Goal: Use online tool/utility: Use online tool/utility

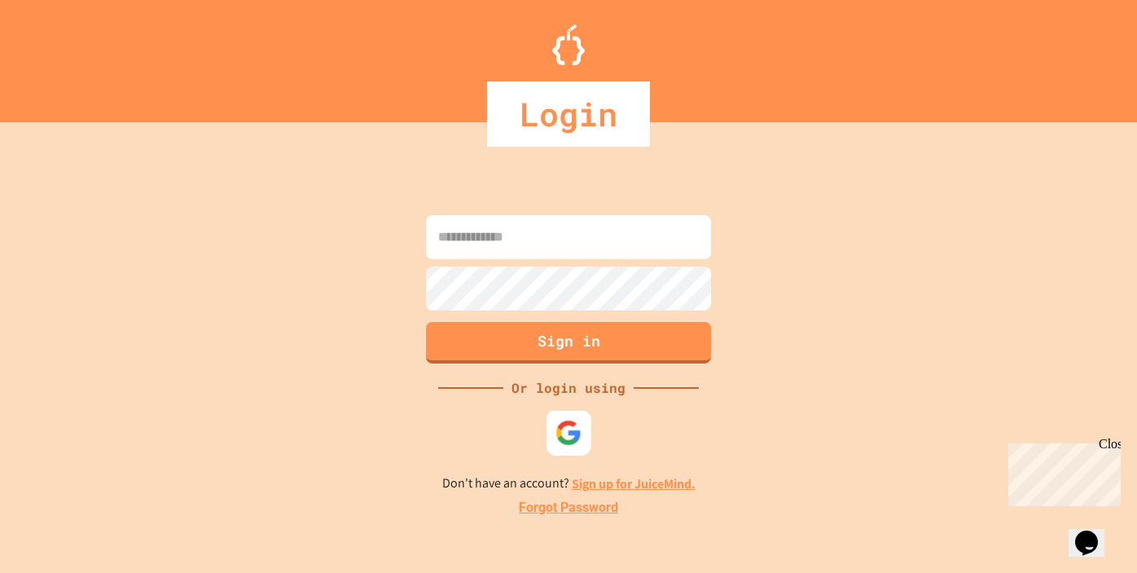
click at [570, 430] on img at bounding box center [569, 432] width 27 height 27
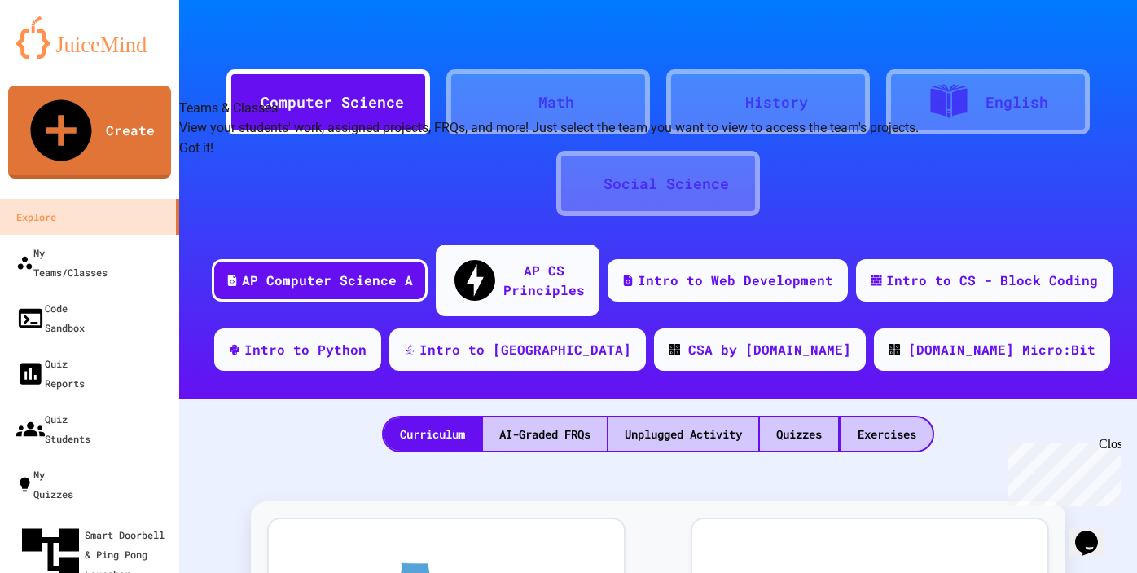
click at [213, 158] on button "Got it!" at bounding box center [196, 149] width 34 height 20
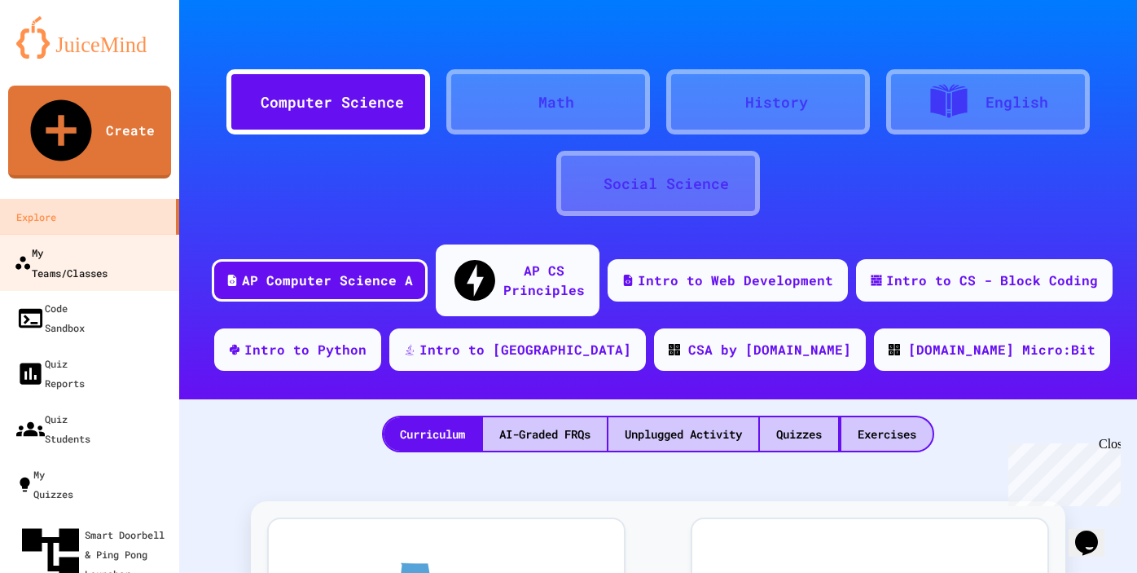
click at [108, 242] on div "My Teams/Classes" at bounding box center [61, 262] width 94 height 40
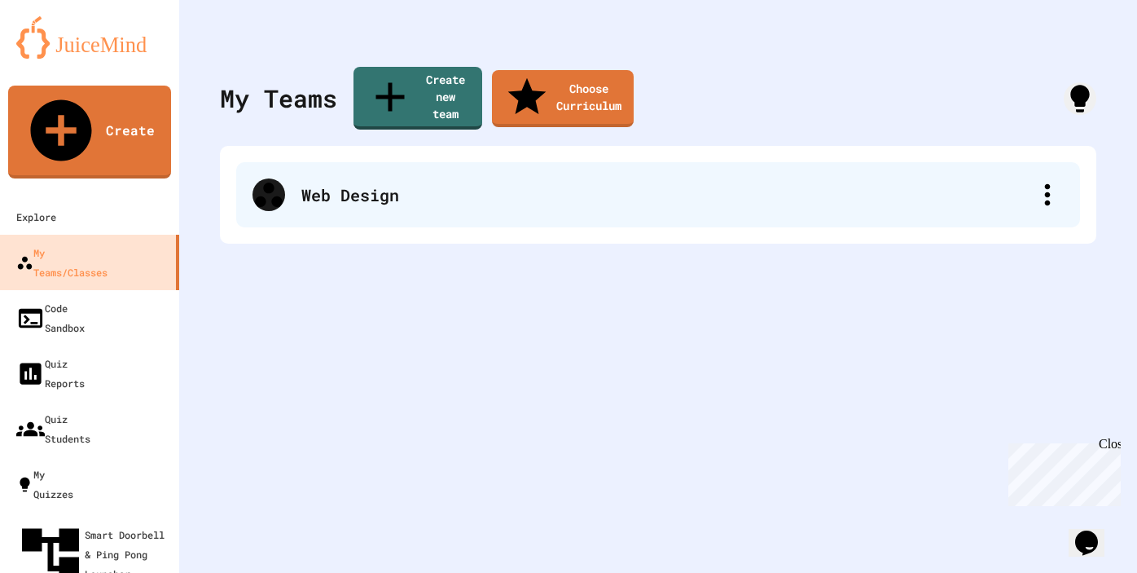
click at [353, 183] on div "Web Design" at bounding box center [666, 195] width 730 height 24
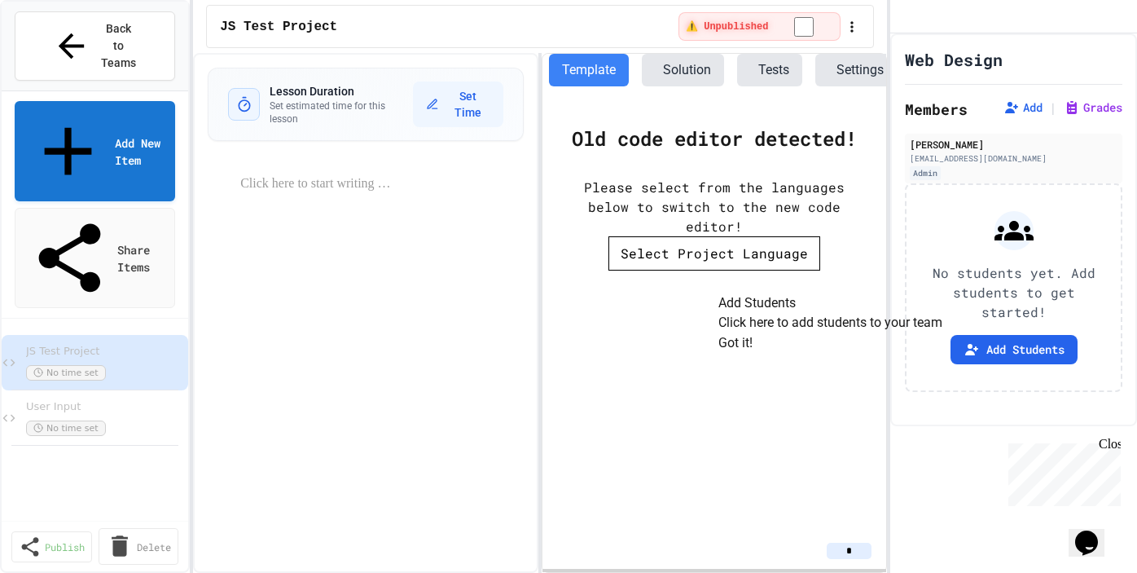
click at [753, 353] on button "Got it!" at bounding box center [736, 343] width 34 height 20
click at [808, 253] on icon "button" at bounding box center [808, 253] width 0 height 0
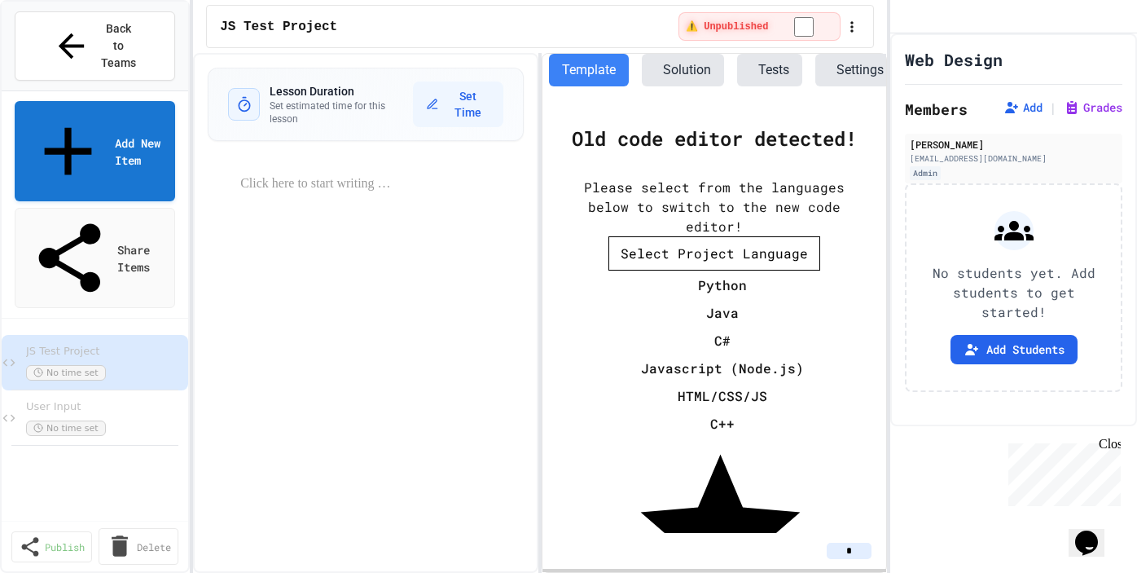
click at [699, 383] on li "HTML/CSS/JS" at bounding box center [723, 396] width 196 height 26
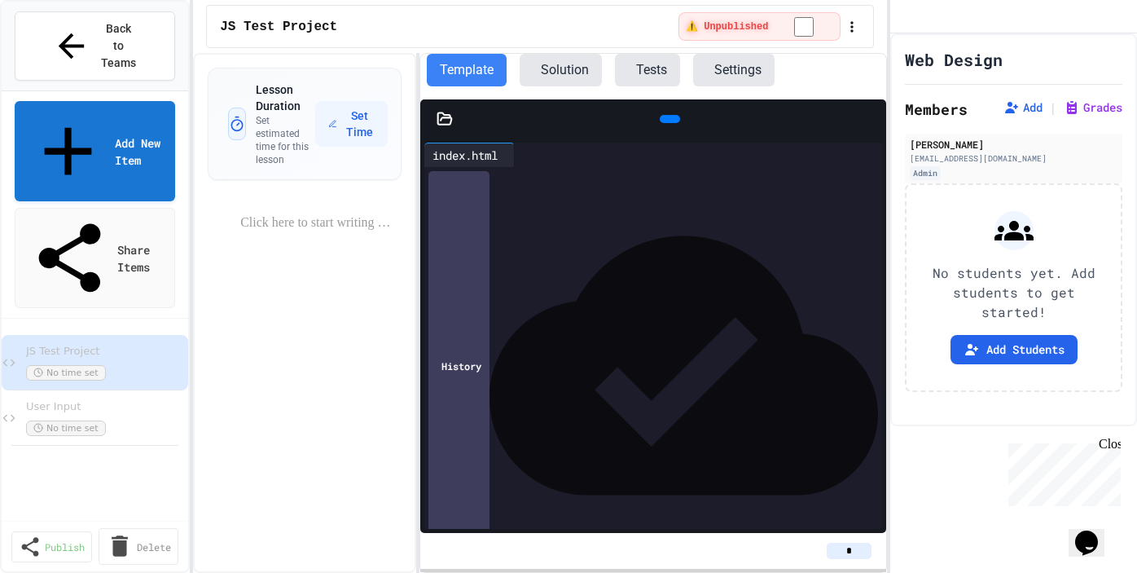
click at [422, 310] on div "**********" at bounding box center [540, 313] width 694 height 520
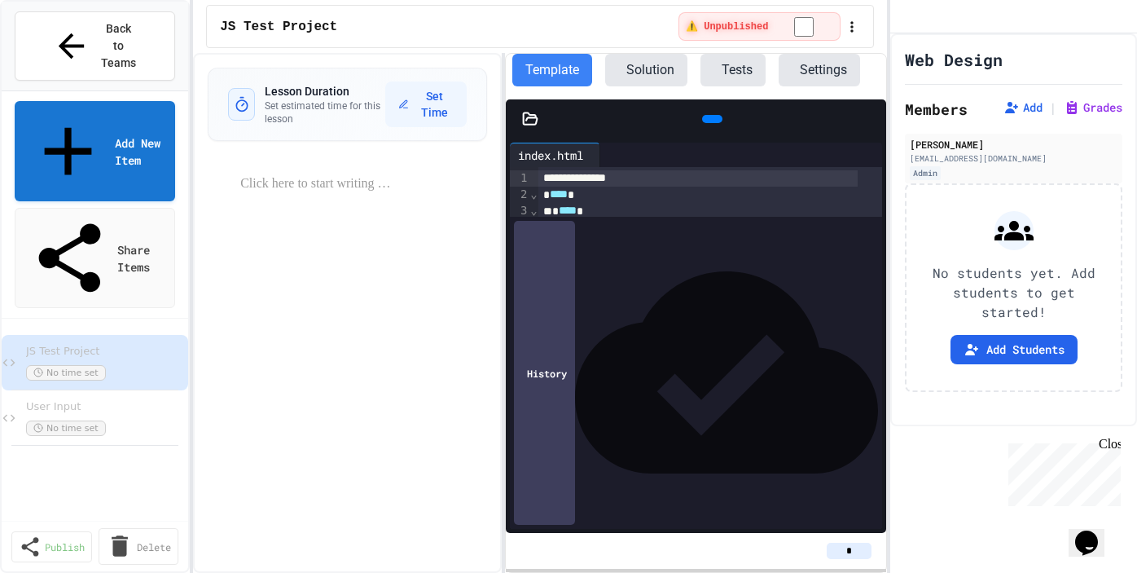
click at [504, 323] on div "**********" at bounding box center [540, 313] width 694 height 520
click at [127, 32] on span "Back to Teams" at bounding box center [119, 45] width 38 height 51
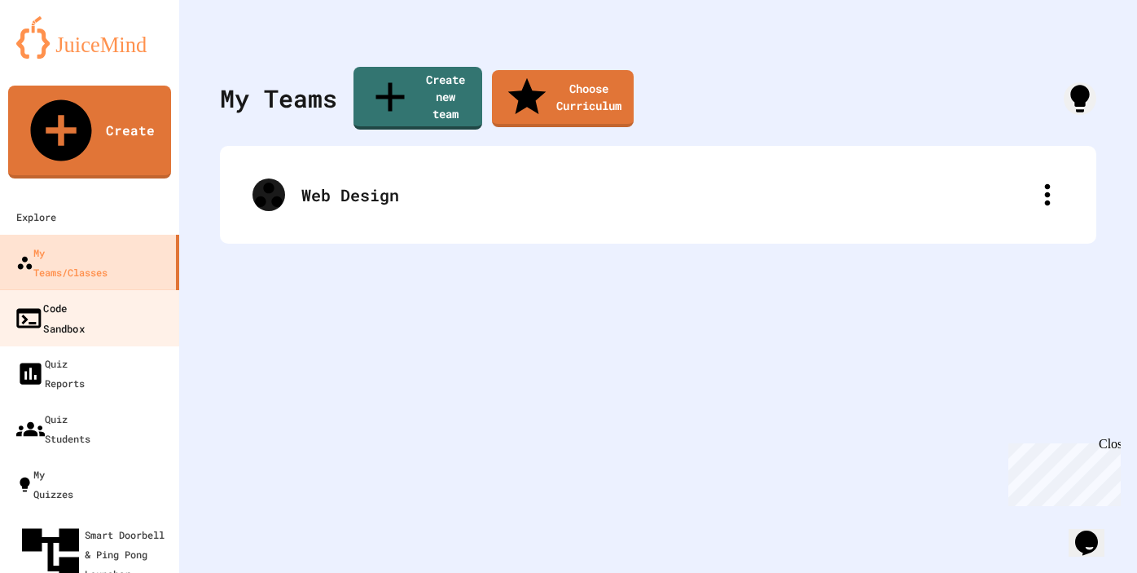
click at [80, 297] on div "Code Sandbox" at bounding box center [49, 317] width 71 height 40
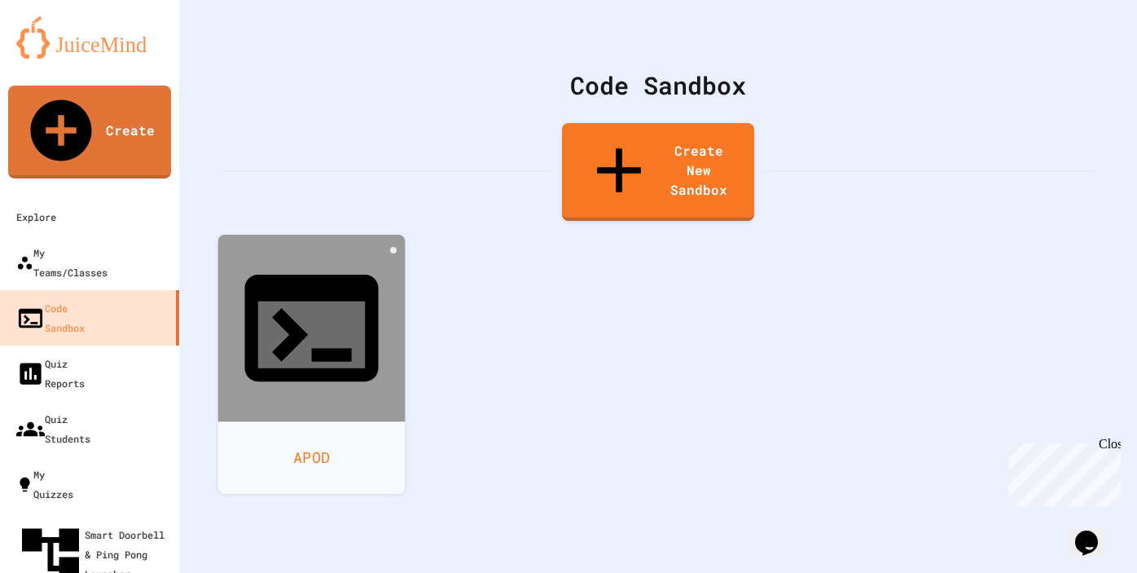
click at [314, 421] on div "APOD" at bounding box center [311, 457] width 187 height 73
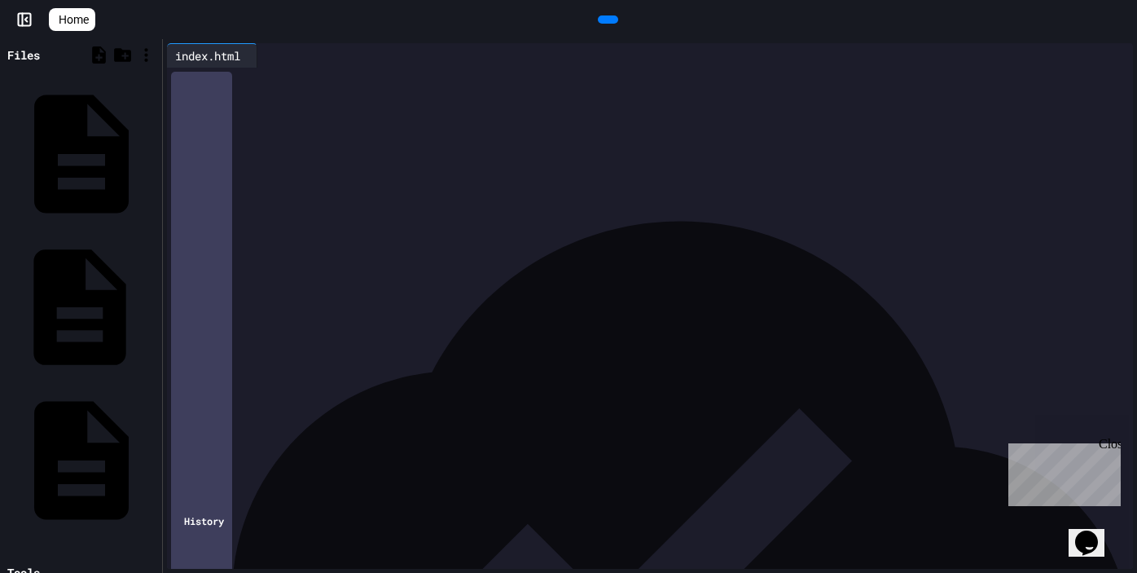
click at [15, 238] on icon at bounding box center [80, 307] width 139 height 139
click at [153, 454] on div "styles.css" at bounding box center [153, 462] width 0 height 16
click at [153, 299] on div "script.js" at bounding box center [153, 307] width 0 height 16
click at [153, 144] on div "index.html" at bounding box center [153, 152] width 0 height 16
click at [1111, 55] on icon at bounding box center [1111, 55] width 0 height 0
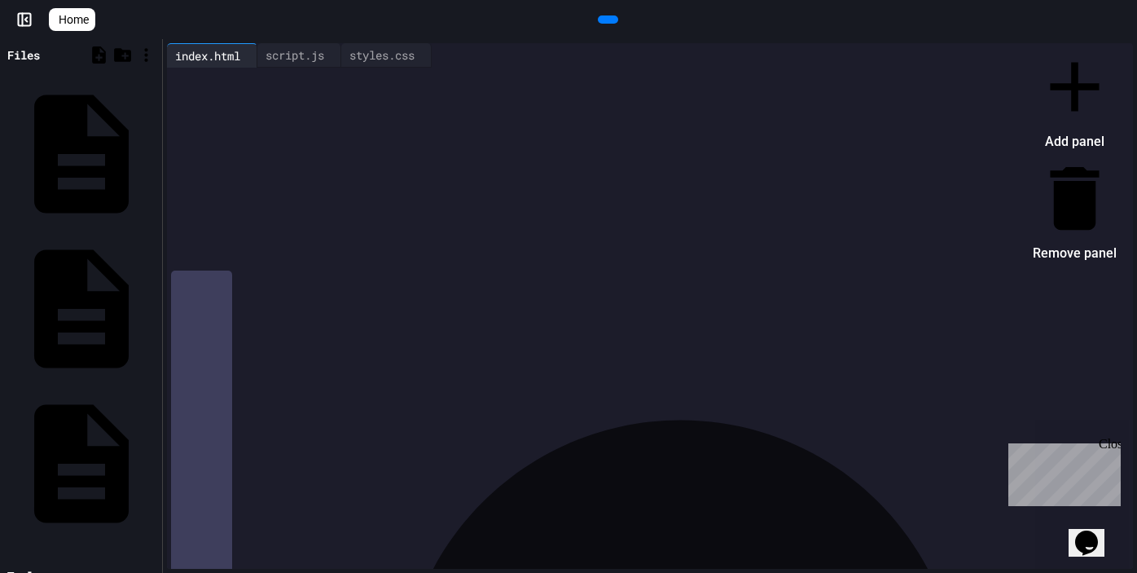
click at [1017, 45] on div at bounding box center [1067, 45] width 100 height 0
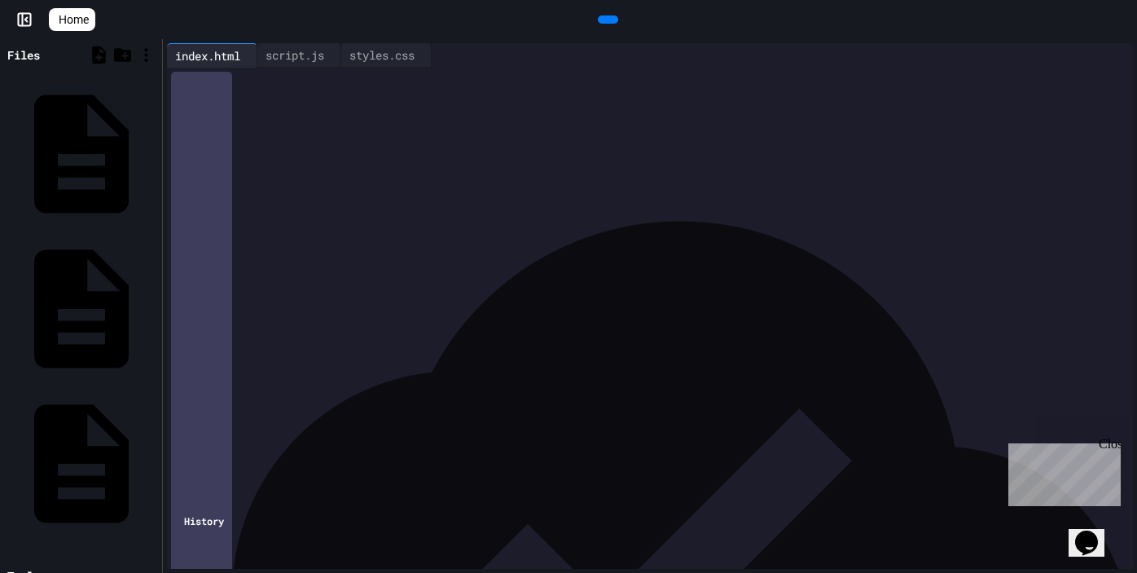
click at [1111, 441] on div "Close" at bounding box center [1109, 447] width 20 height 20
click at [606, 20] on icon at bounding box center [606, 20] width 0 height 0
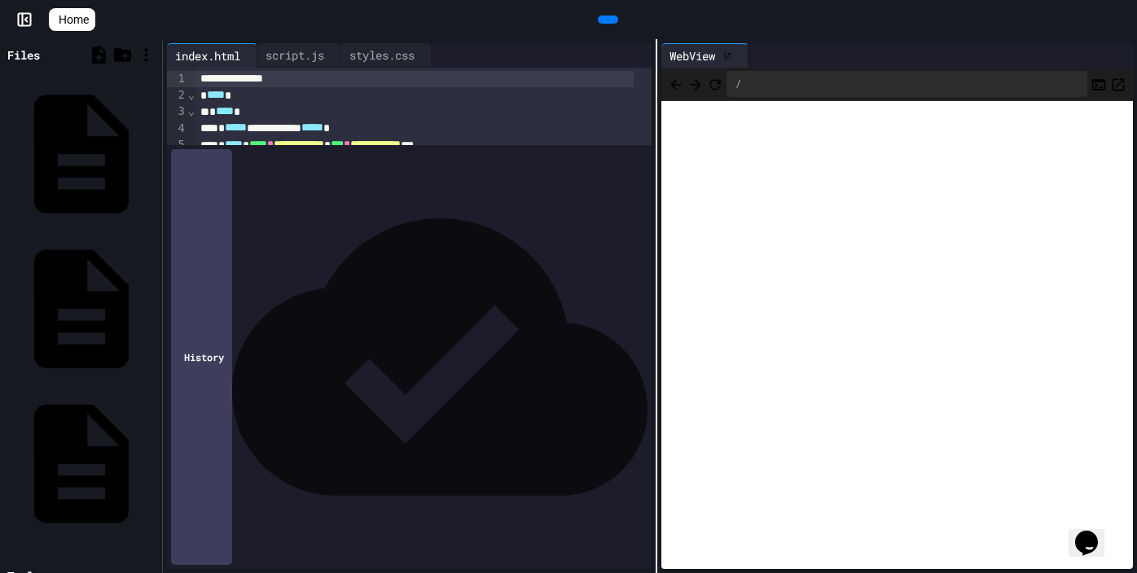
click at [653, 273] on div "**********" at bounding box center [650, 306] width 974 height 534
click at [319, 55] on div "script.js" at bounding box center [294, 54] width 75 height 17
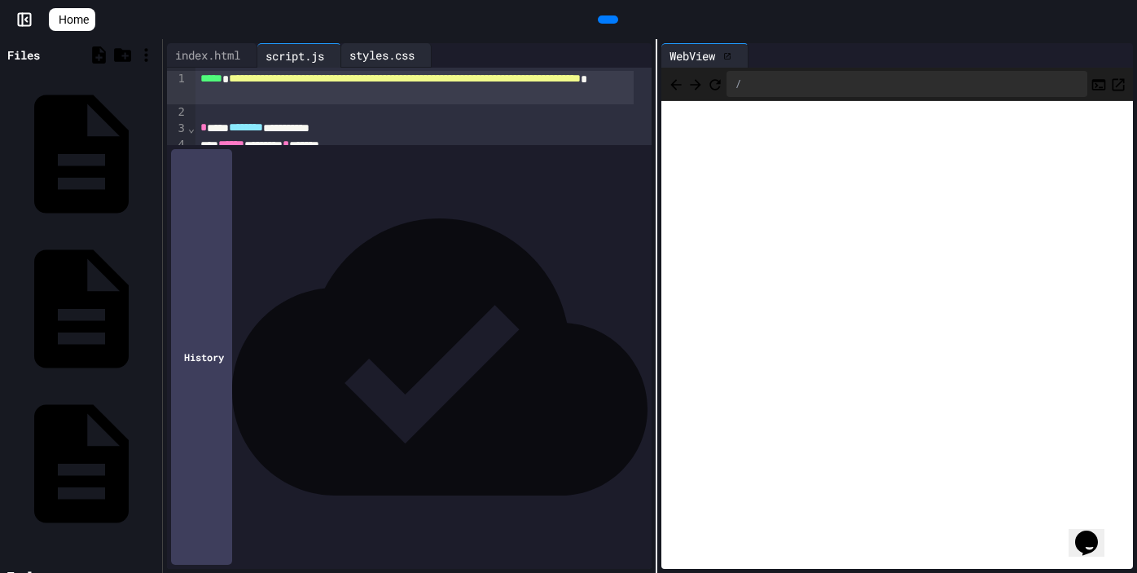
click at [416, 57] on div "styles.css" at bounding box center [381, 54] width 81 height 17
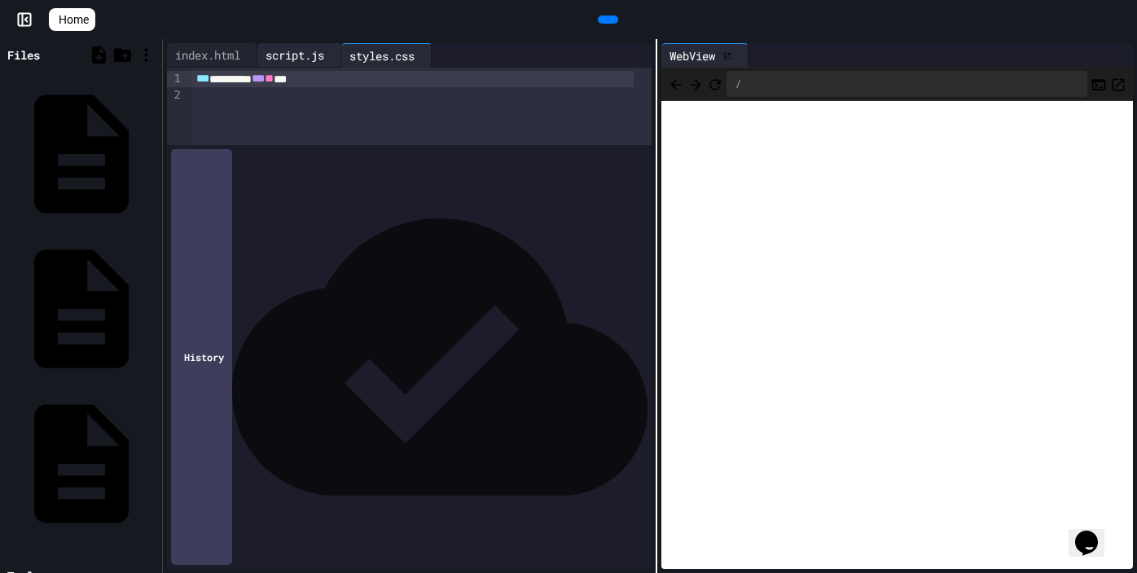
click at [316, 54] on div "script.js" at bounding box center [294, 54] width 75 height 17
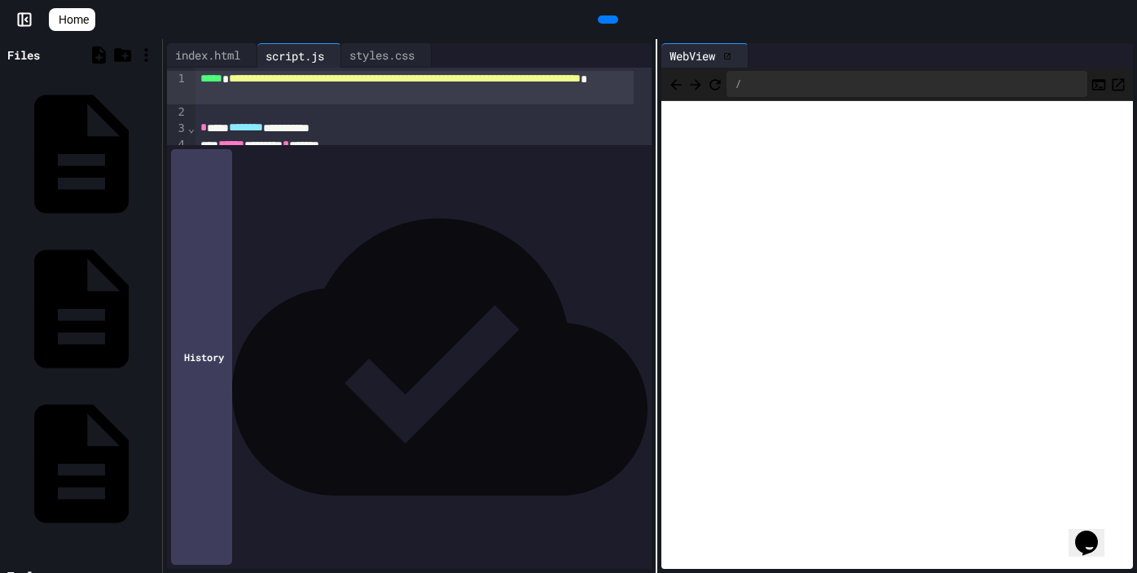
click at [267, 342] on div "**********" at bounding box center [415, 343] width 438 height 16
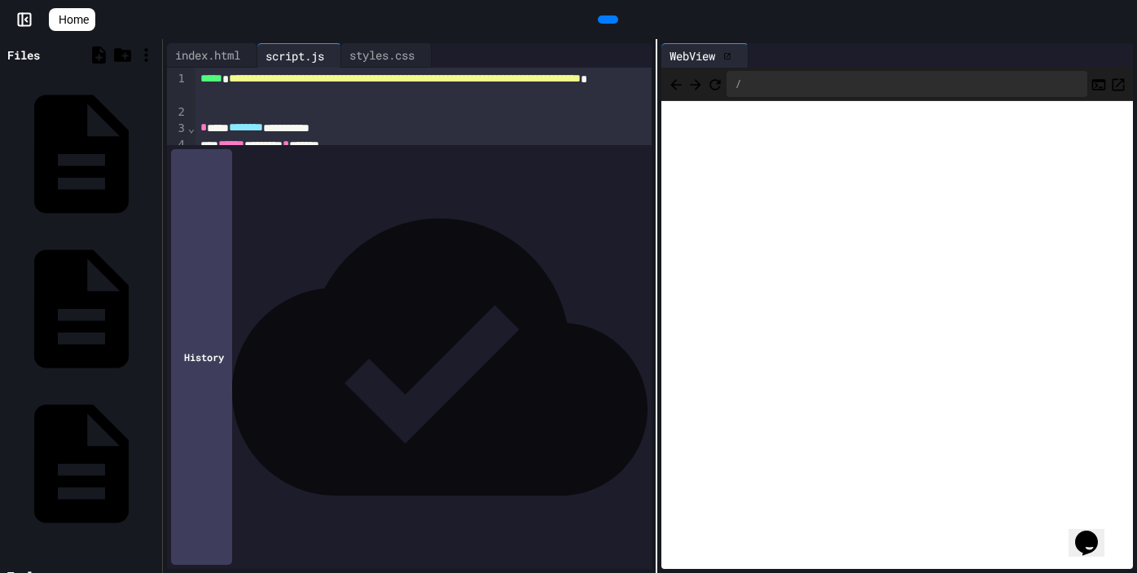
click at [606, 20] on icon at bounding box center [606, 20] width 0 height 0
click at [261, 345] on div "**********" at bounding box center [415, 343] width 438 height 16
click at [617, 21] on div at bounding box center [608, 19] width 20 height 8
click at [149, 51] on icon at bounding box center [146, 55] width 20 height 20
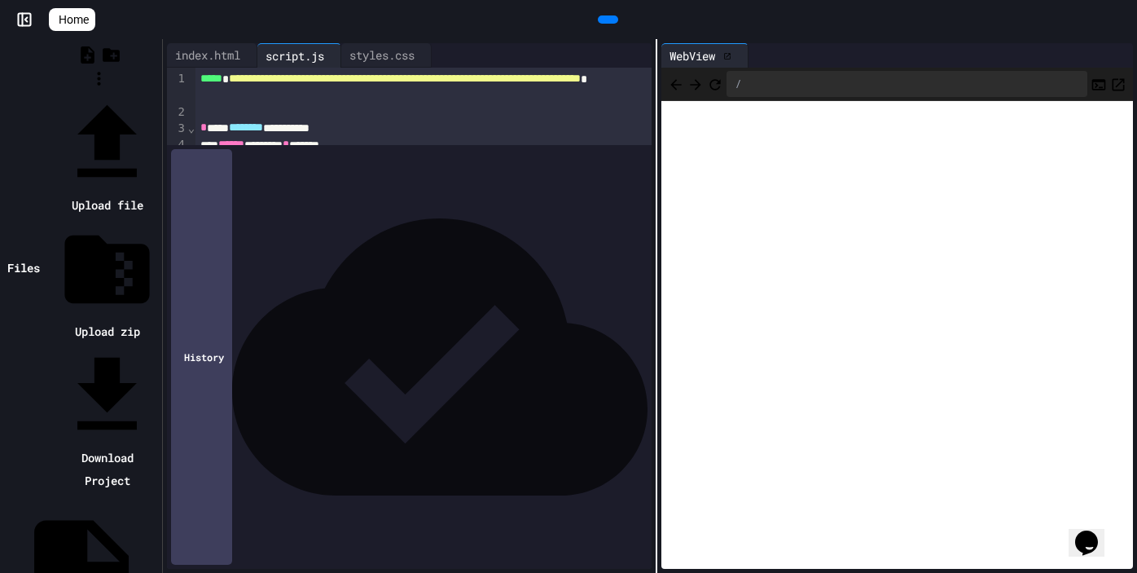
click at [130, 92] on div at bounding box center [99, 92] width 118 height 0
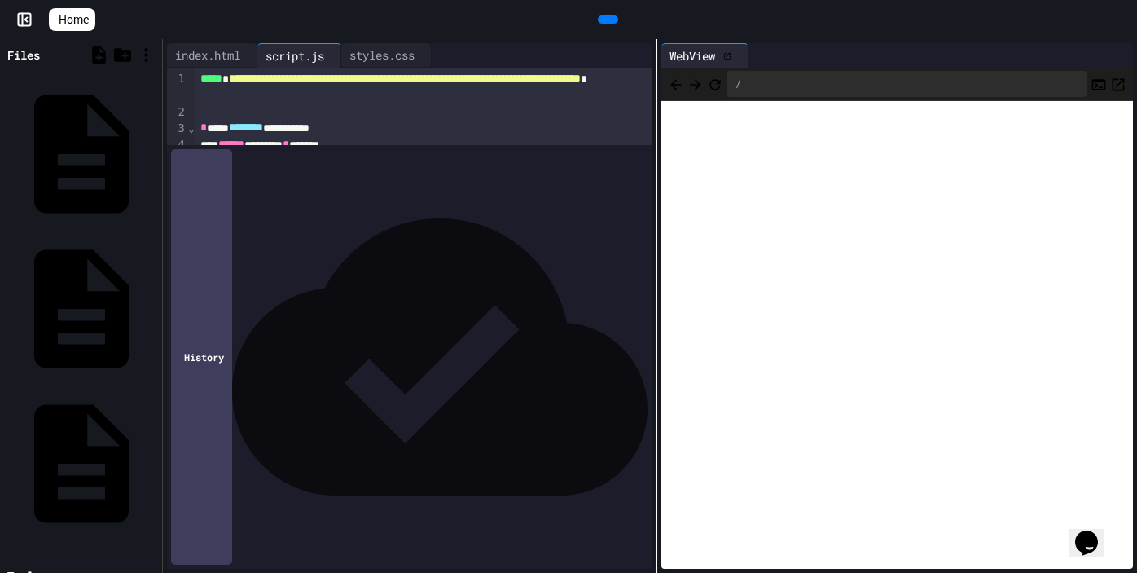
click at [89, 20] on span "Home" at bounding box center [74, 19] width 30 height 16
